Goal: Check status

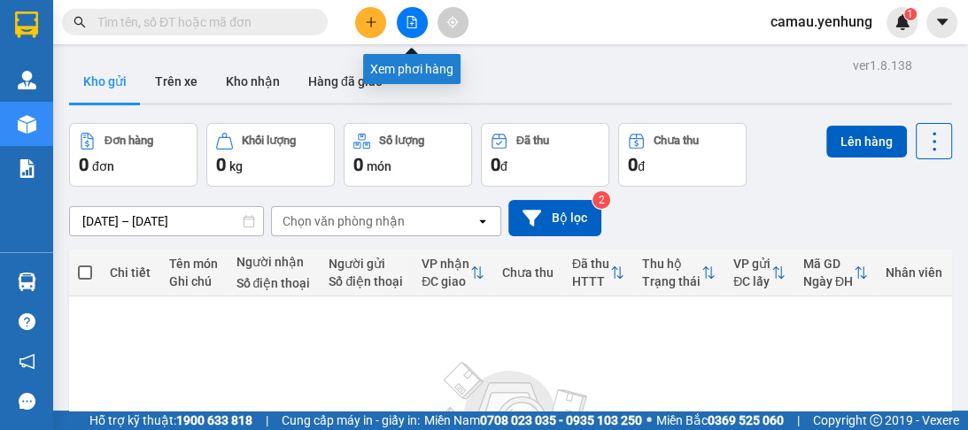
click at [403, 29] on button at bounding box center [412, 22] width 31 height 31
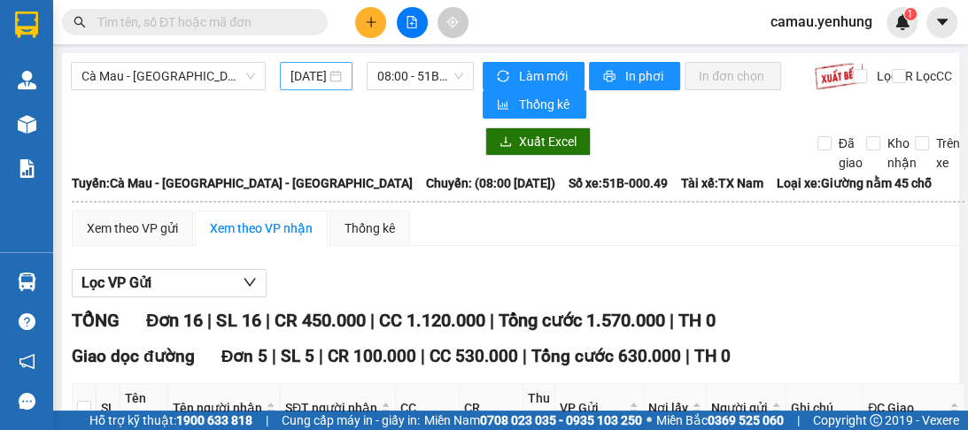
click at [331, 80] on div "[DATE]" at bounding box center [315, 75] width 51 height 19
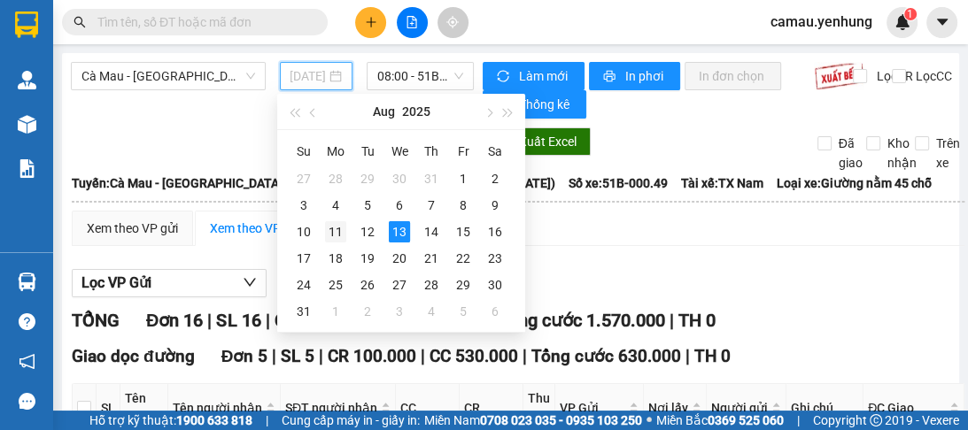
click at [336, 232] on div "11" at bounding box center [335, 231] width 21 height 21
type input "[DATE]"
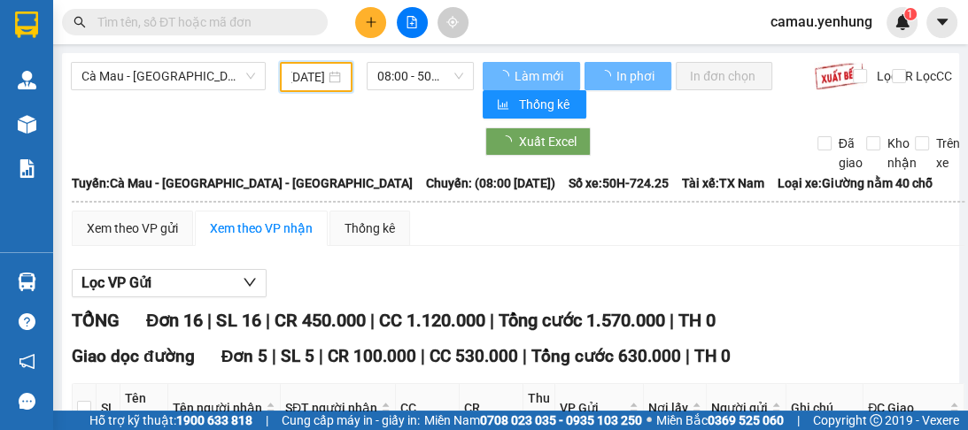
scroll to position [0, 27]
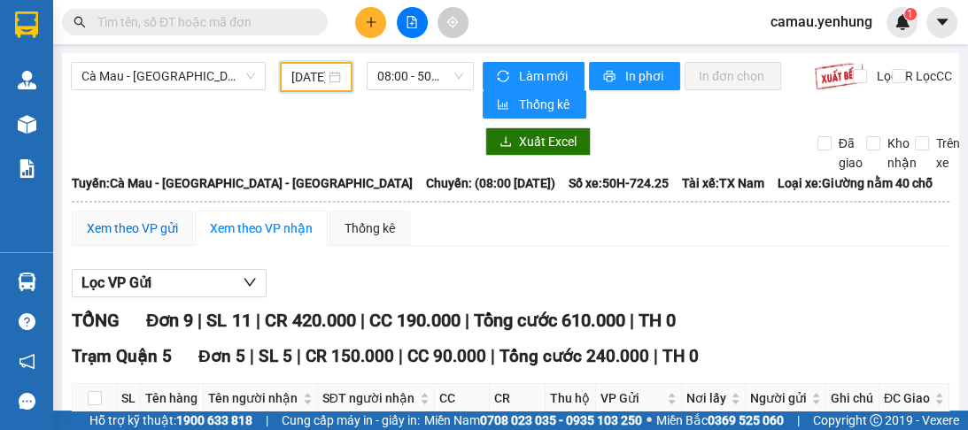
click at [118, 228] on div "Xem theo VP gửi" at bounding box center [132, 228] width 91 height 19
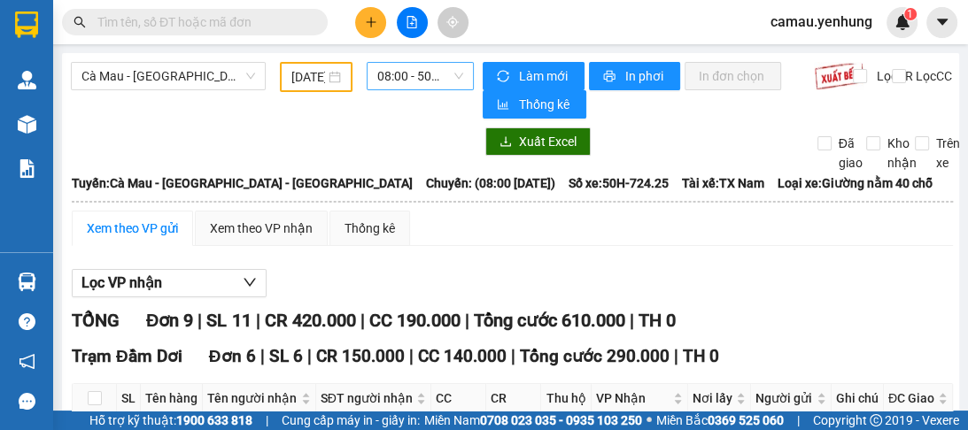
click at [442, 74] on span "08:00 - 50H-724.25" at bounding box center [420, 76] width 86 height 27
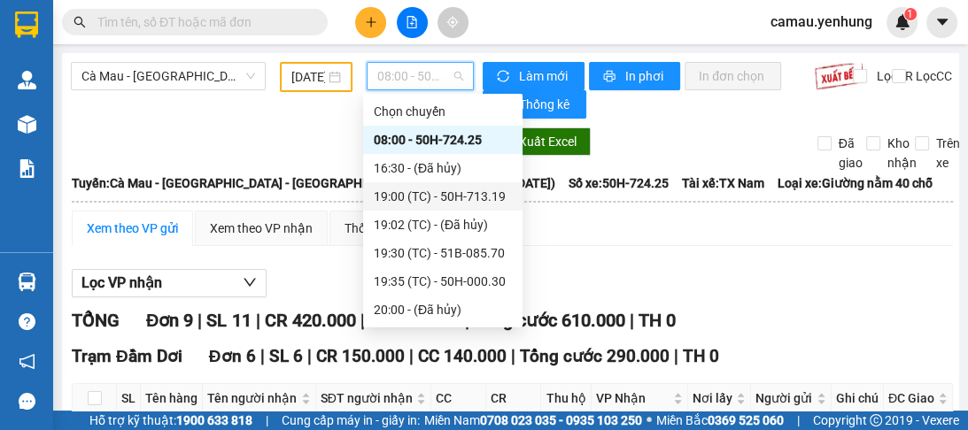
click at [469, 204] on div "19:00 (TC) - 50H-713.19" at bounding box center [443, 196] width 138 height 19
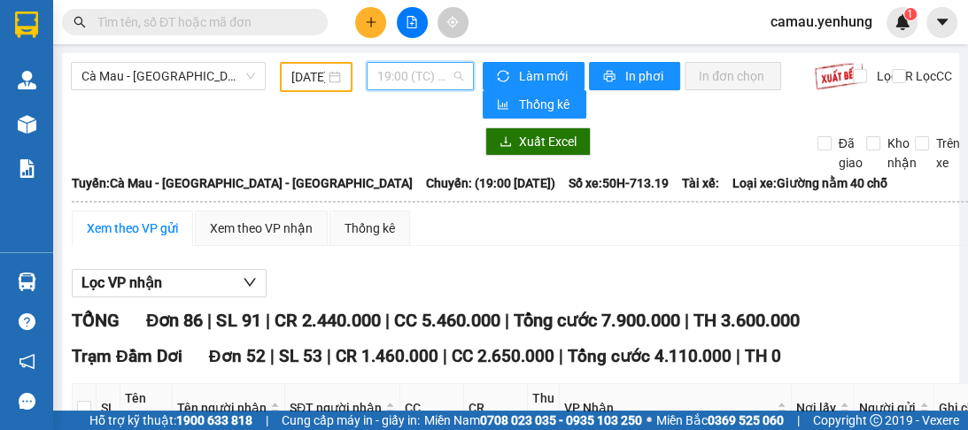
click at [446, 80] on span "19:00 (TC) - 50H-713.19" at bounding box center [420, 76] width 86 height 27
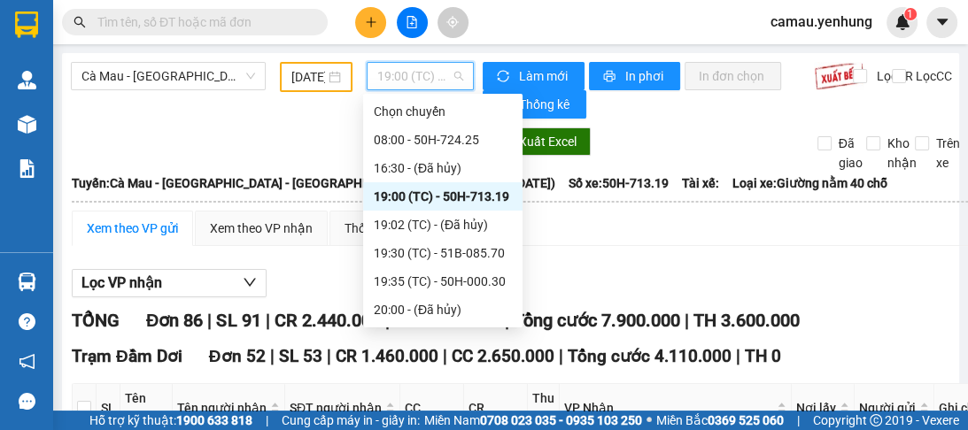
click at [490, 196] on div "19:00 (TC) - 50H-713.19" at bounding box center [443, 196] width 138 height 19
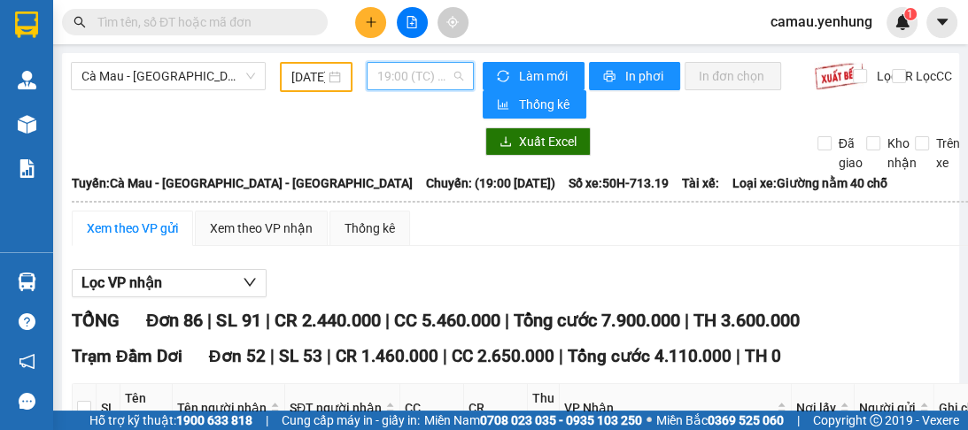
click at [446, 75] on span "19:00 (TC) - 50H-713.19" at bounding box center [420, 76] width 86 height 27
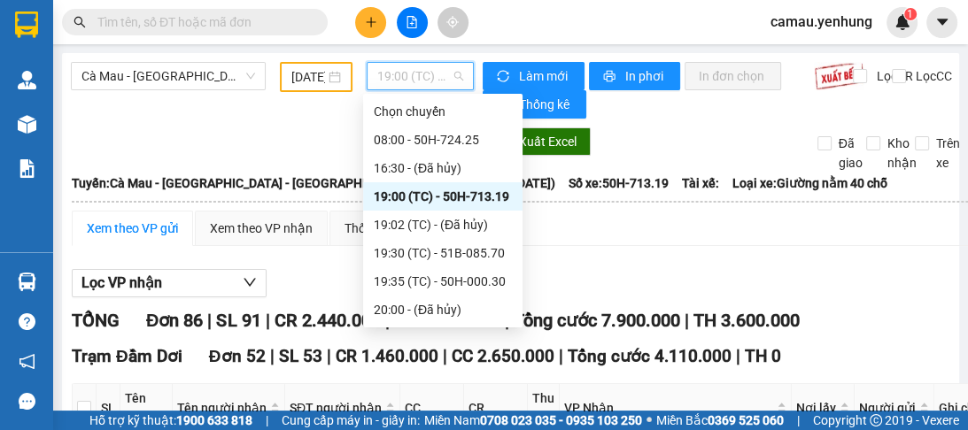
click at [479, 196] on div "19:00 (TC) - 50H-713.19" at bounding box center [443, 196] width 138 height 19
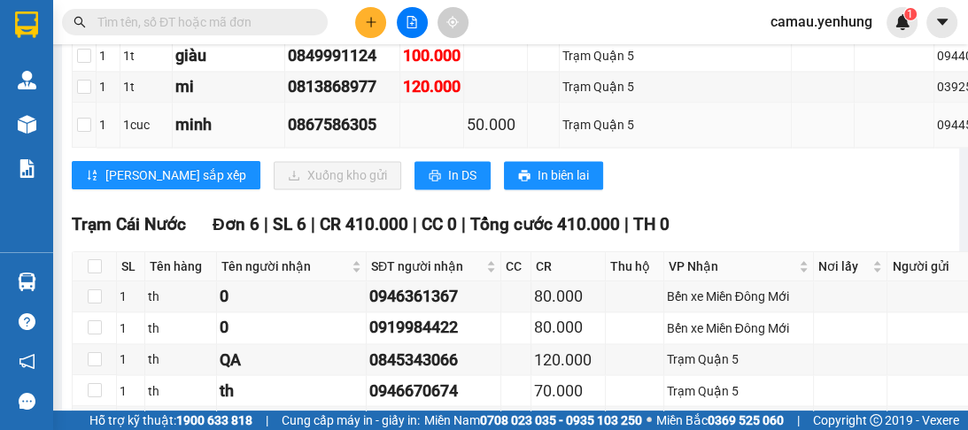
scroll to position [1771, 0]
